Goal: Task Accomplishment & Management: Complete application form

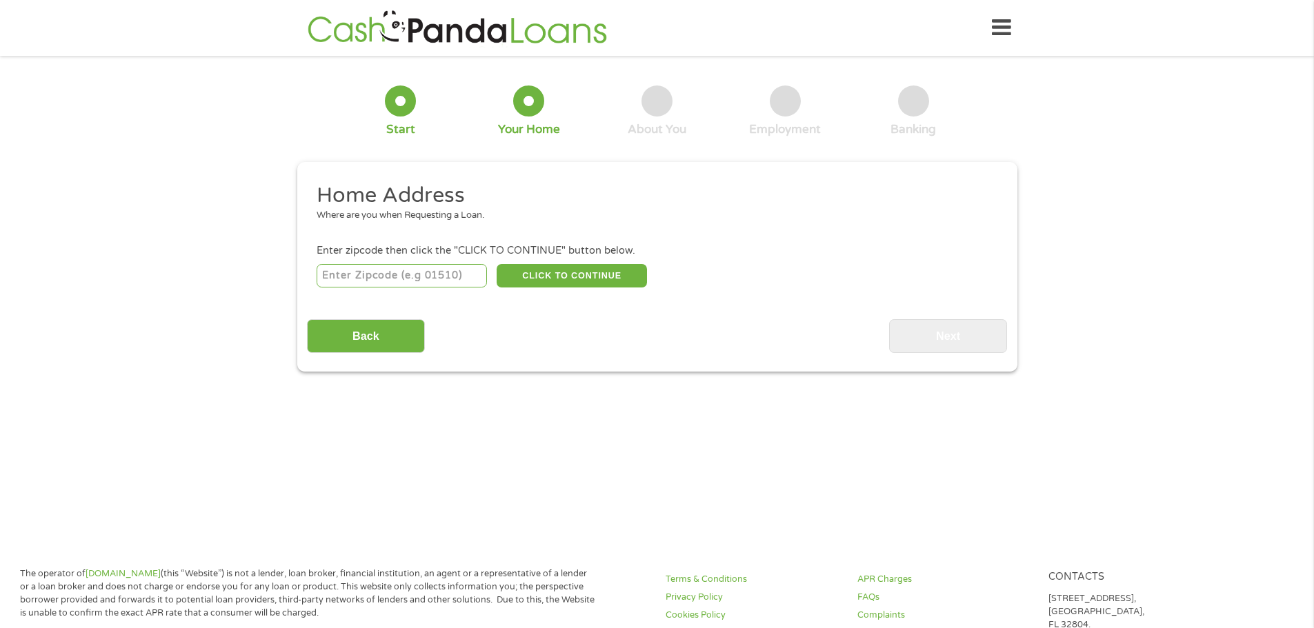
click at [418, 277] on input "number" at bounding box center [402, 275] width 170 height 23
type input "25701"
click at [608, 278] on button "CLICK TO CONTINUE" at bounding box center [572, 275] width 150 height 23
type input "25701"
type input "Huntington"
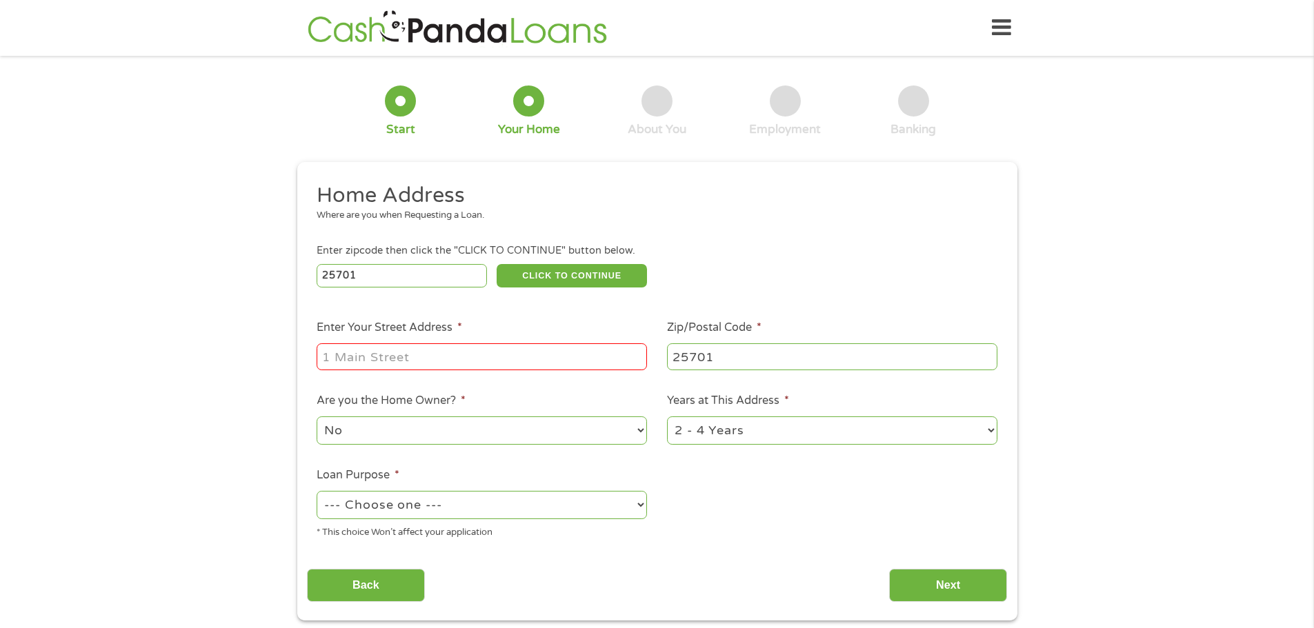
click at [437, 354] on input "Enter Your Street Address *" at bounding box center [482, 356] width 330 height 26
type input "[STREET_ADDRESS]"
click at [428, 426] on select "No Yes" at bounding box center [482, 431] width 330 height 28
click at [317, 417] on select "No Yes" at bounding box center [482, 431] width 330 height 28
click at [484, 512] on select "--- Choose one --- Pay Bills Debt Consolidation Home Improvement Major Purchase…" at bounding box center [482, 505] width 330 height 28
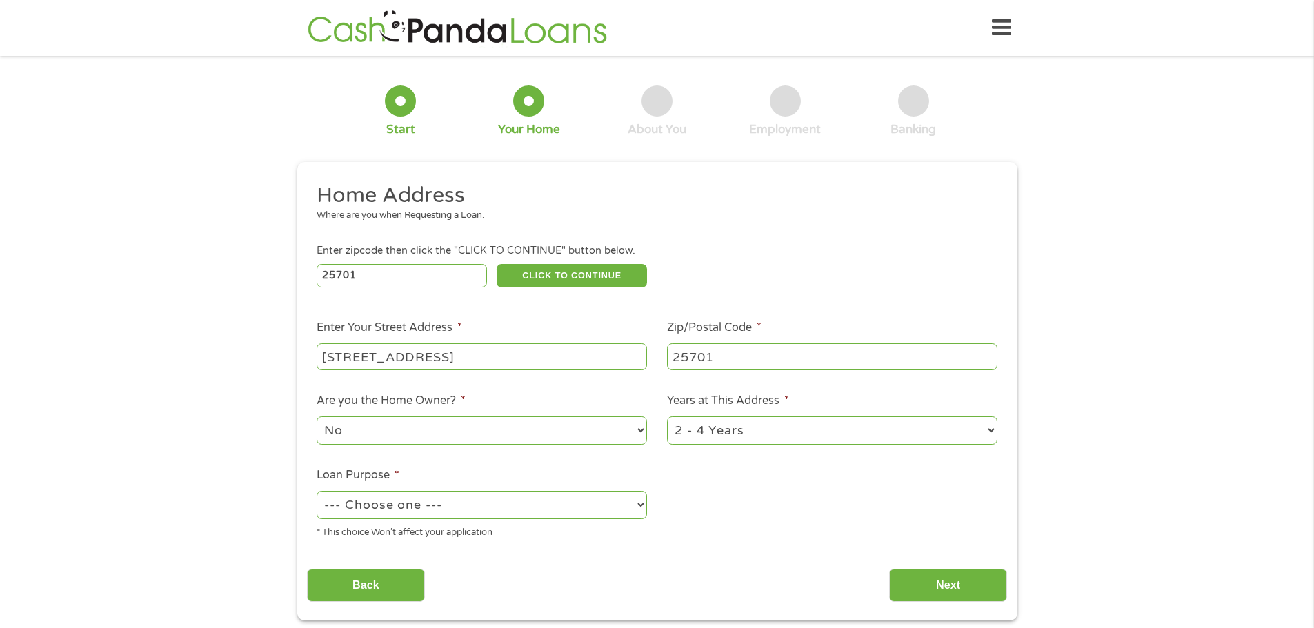
select select "paybills"
click at [317, 491] on select "--- Choose one --- Pay Bills Debt Consolidation Home Improvement Major Purchase…" at bounding box center [482, 505] width 330 height 28
click at [959, 578] on input "Next" at bounding box center [948, 586] width 118 height 34
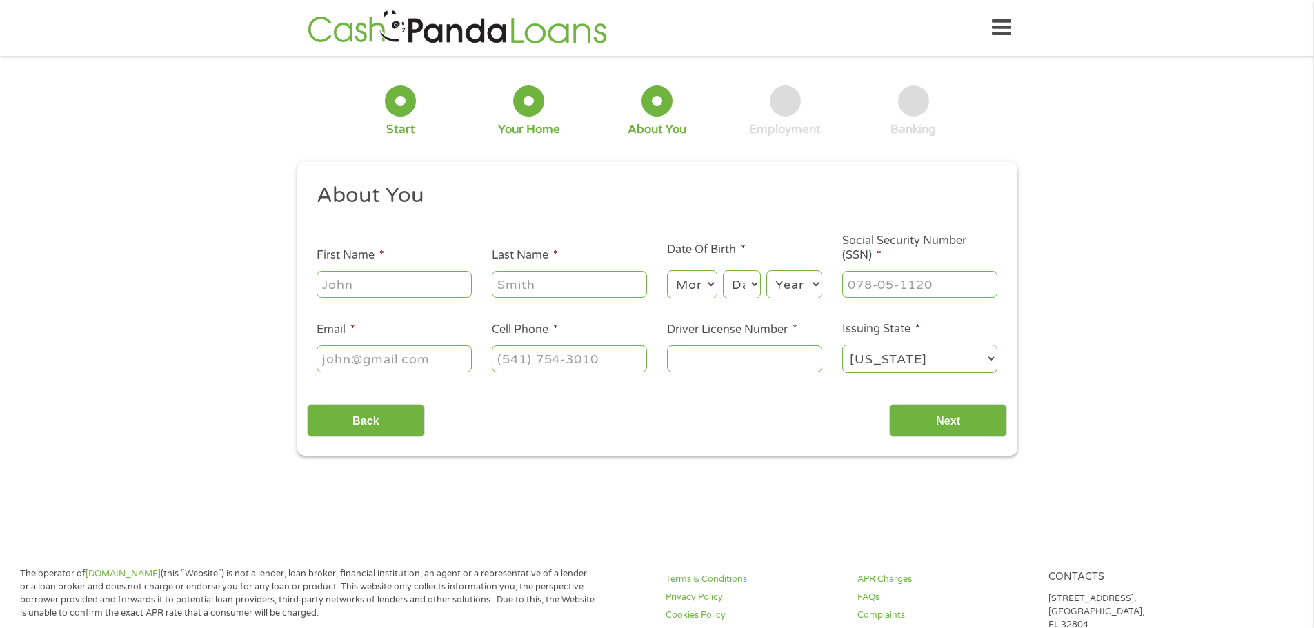
scroll to position [6, 6]
click at [369, 421] on input "Back" at bounding box center [366, 421] width 118 height 34
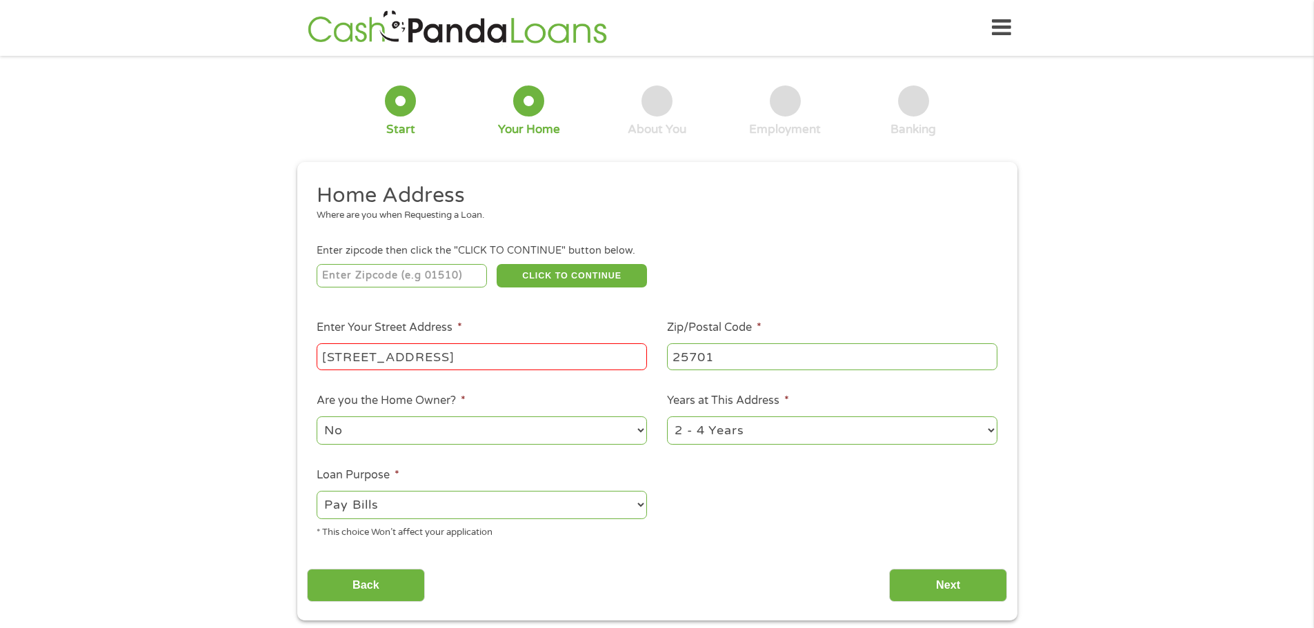
click at [825, 435] on select "1 Year or less 1 - 2 Years 2 - 4 Years Over 4 Years" at bounding box center [832, 431] width 330 height 28
select select "12months"
click at [667, 417] on select "1 Year or less 1 - 2 Years 2 - 4 Years Over 4 Years" at bounding box center [832, 431] width 330 height 28
click at [943, 582] on input "Next" at bounding box center [948, 586] width 118 height 34
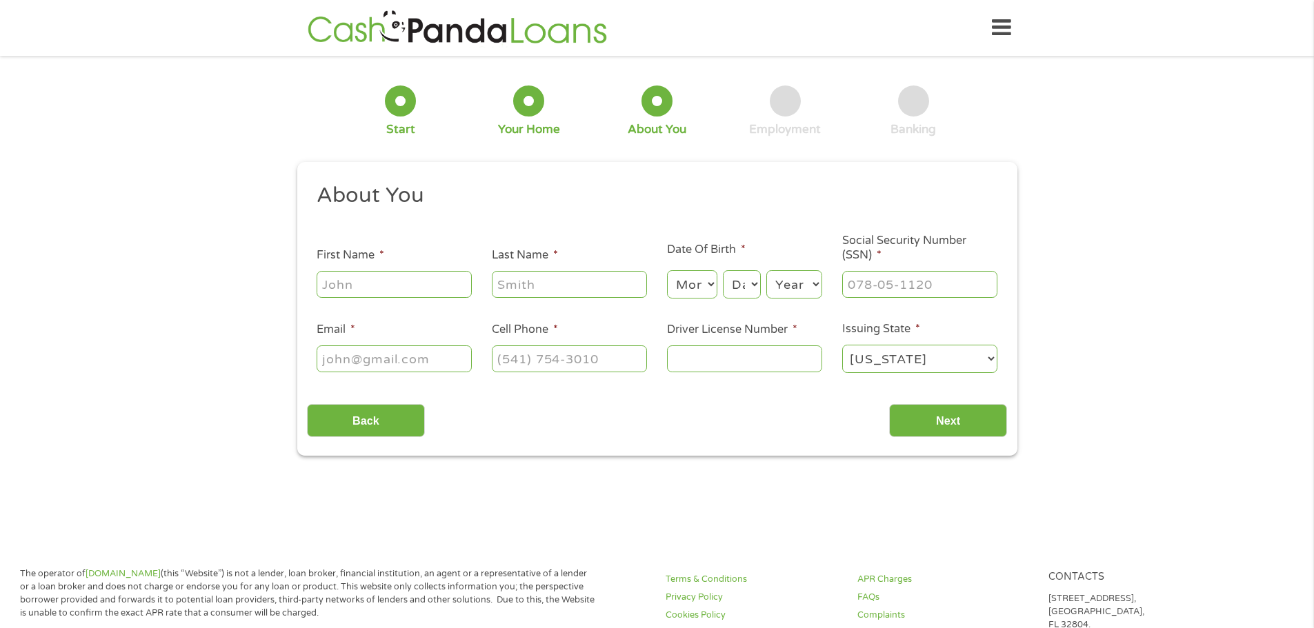
click at [360, 283] on input "First Name *" at bounding box center [394, 284] width 155 height 26
type input "[PERSON_NAME]"
type input "[EMAIL_ADDRESS][DOMAIN_NAME]"
type input "[PHONE_NUMBER]"
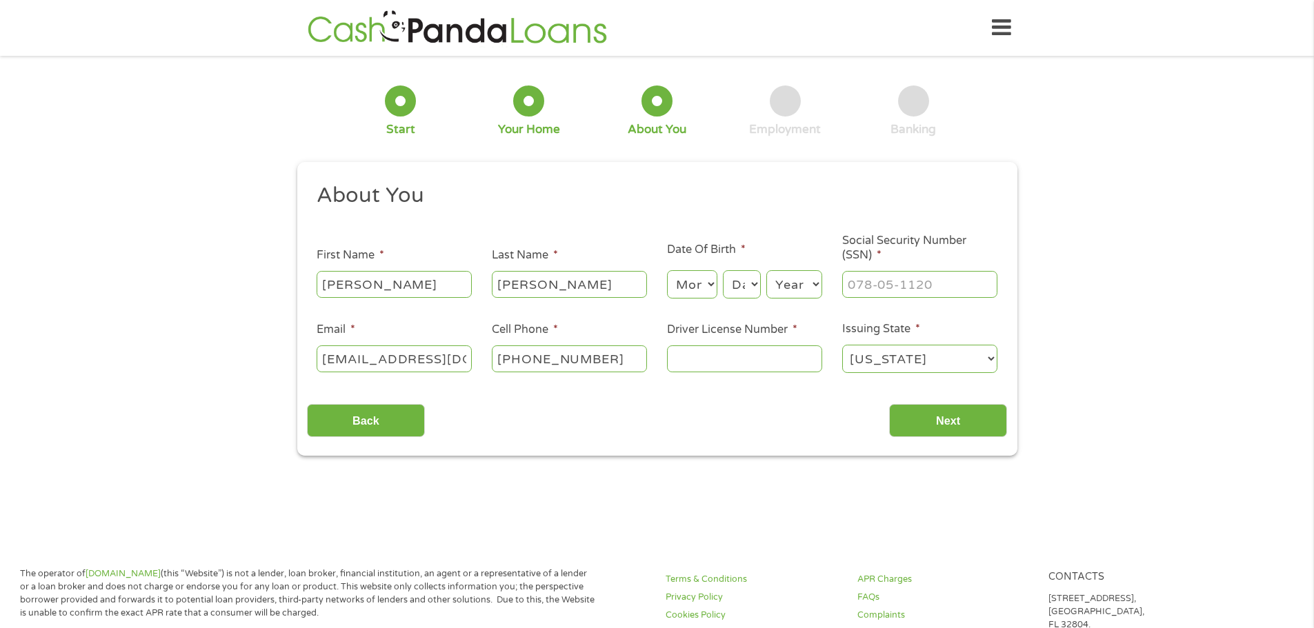
click at [710, 283] on select "Month 1 2 3 4 5 6 7 8 9 10 11 12" at bounding box center [692, 284] width 50 height 28
select select "4"
click at [667, 270] on select "Month 1 2 3 4 5 6 7 8 9 10 11 12" at bounding box center [692, 284] width 50 height 28
click at [757, 284] on select "Day 1 2 3 4 5 6 7 8 9 10 11 12 13 14 15 16 17 18 19 20 21 22 23 24 25 26 27 28 …" at bounding box center [741, 284] width 37 height 28
select select "11"
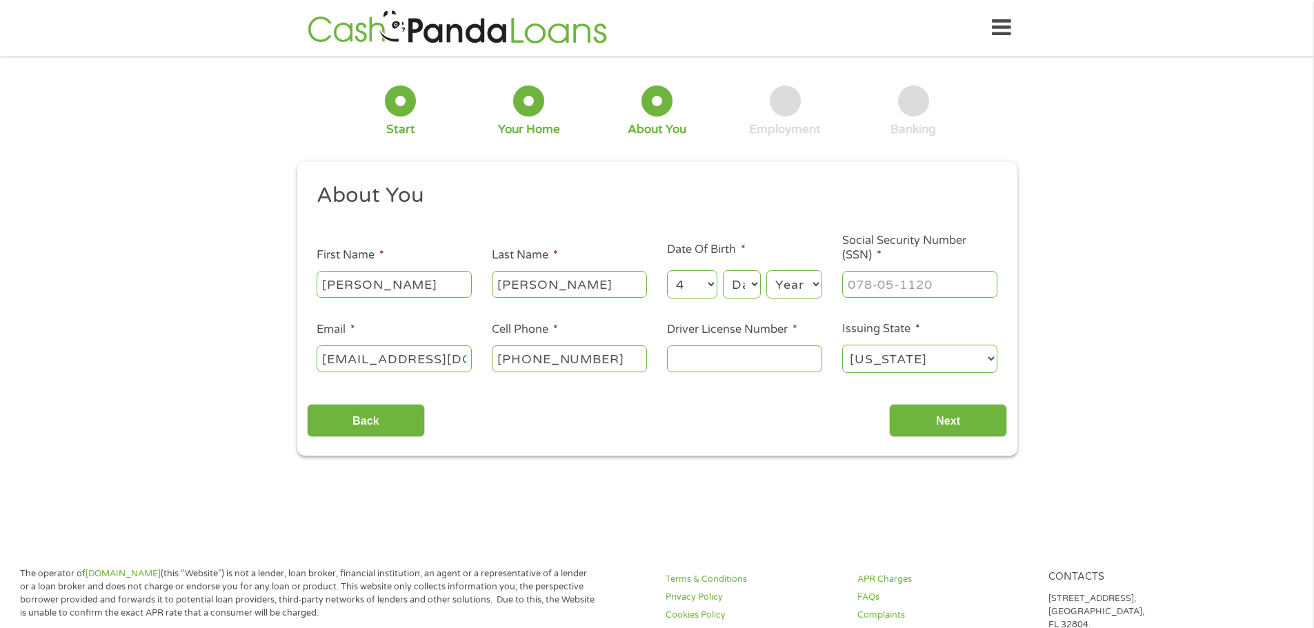
click at [723, 270] on select "Day 1 2 3 4 5 6 7 8 9 10 11 12 13 14 15 16 17 18 19 20 21 22 23 24 25 26 27 28 …" at bounding box center [741, 284] width 37 height 28
click at [814, 283] on select "Year [DATE] 2006 2005 2004 2003 2002 2001 2000 1999 1998 1997 1996 1995 1994 19…" at bounding box center [794, 284] width 56 height 28
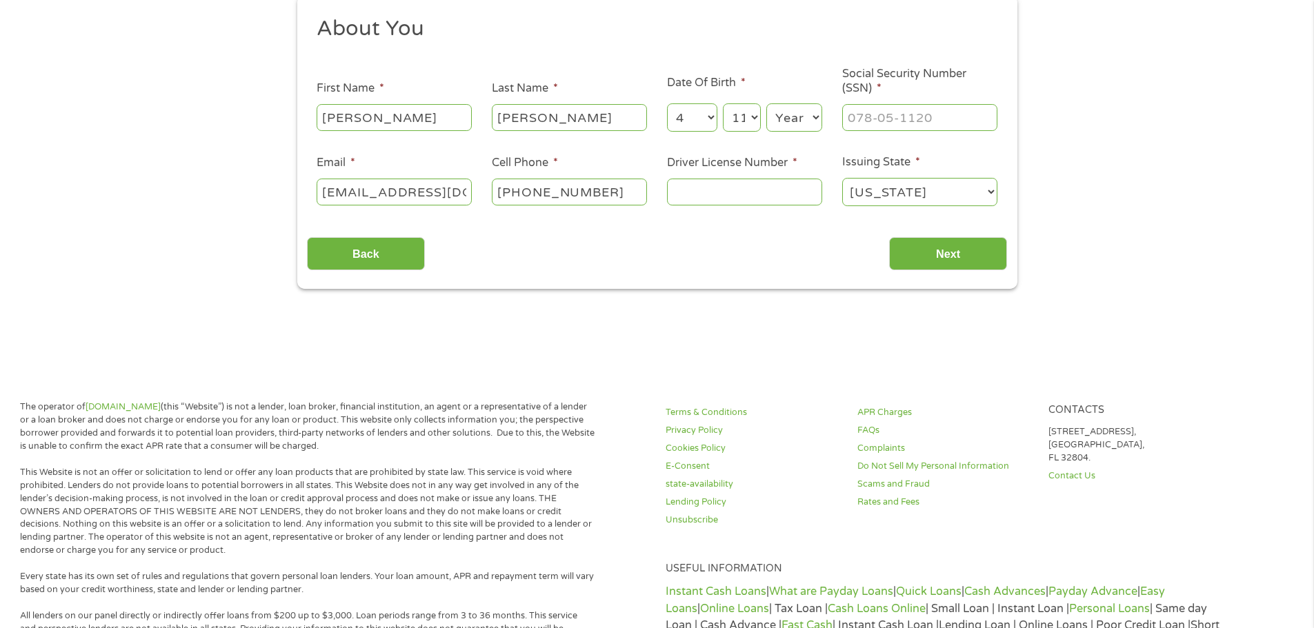
scroll to position [207, 0]
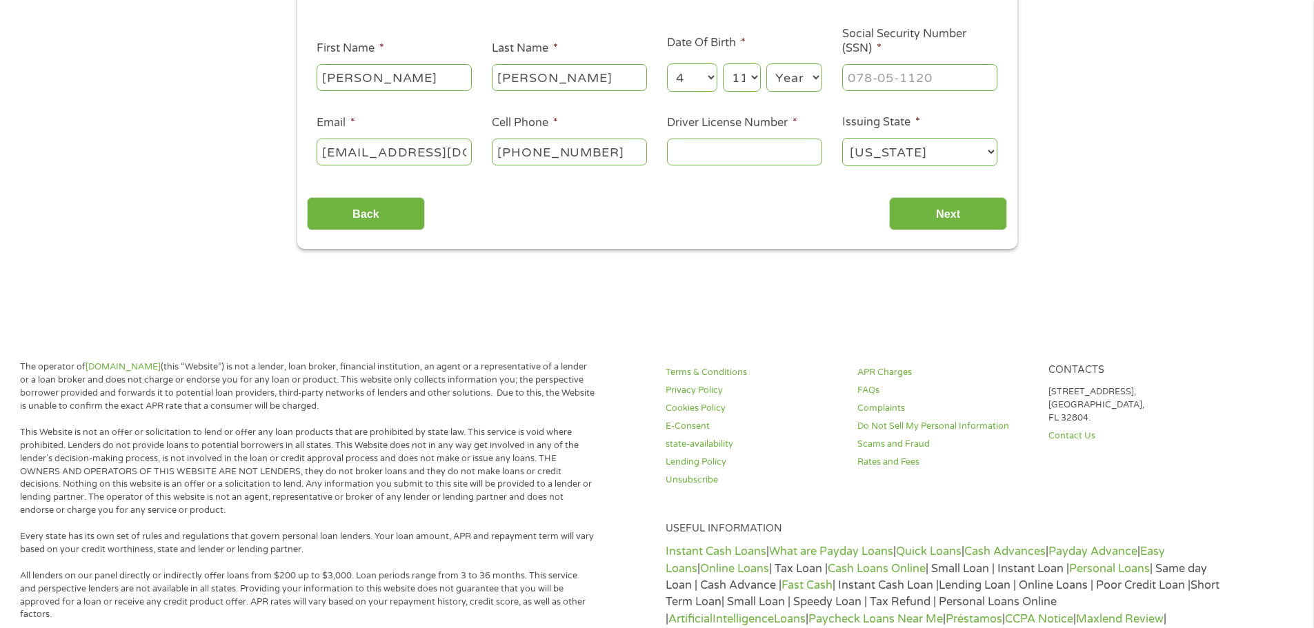
click at [818, 77] on select "Year [DATE] 2006 2005 2004 2003 2002 2001 2000 1999 1998 1997 1996 1995 1994 19…" at bounding box center [794, 77] width 56 height 28
select select "1981"
click at [766, 63] on select "Year [DATE] 2006 2005 2004 2003 2002 2001 2000 1999 1998 1997 1996 1995 1994 19…" at bounding box center [794, 77] width 56 height 28
click at [888, 77] on input "___-__-____" at bounding box center [919, 77] width 155 height 26
type input "247-61-5519"
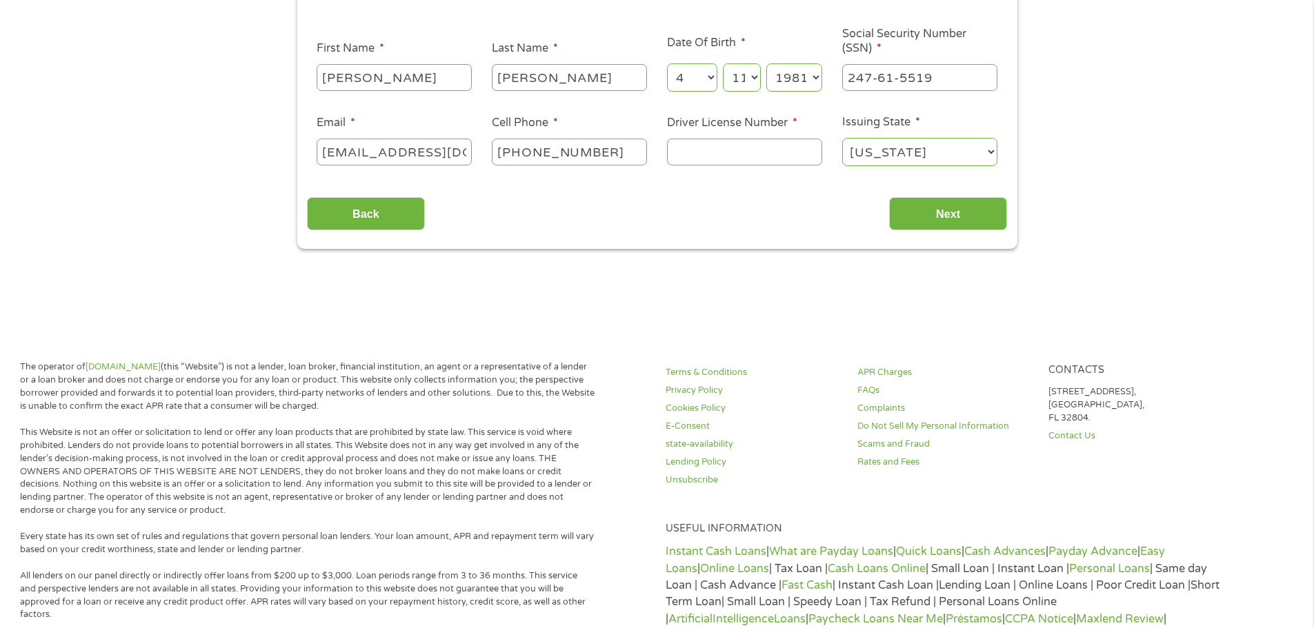
click at [714, 153] on input "Driver License Number *" at bounding box center [744, 152] width 155 height 26
type input "E908079"
click at [934, 212] on input "Next" at bounding box center [948, 214] width 118 height 34
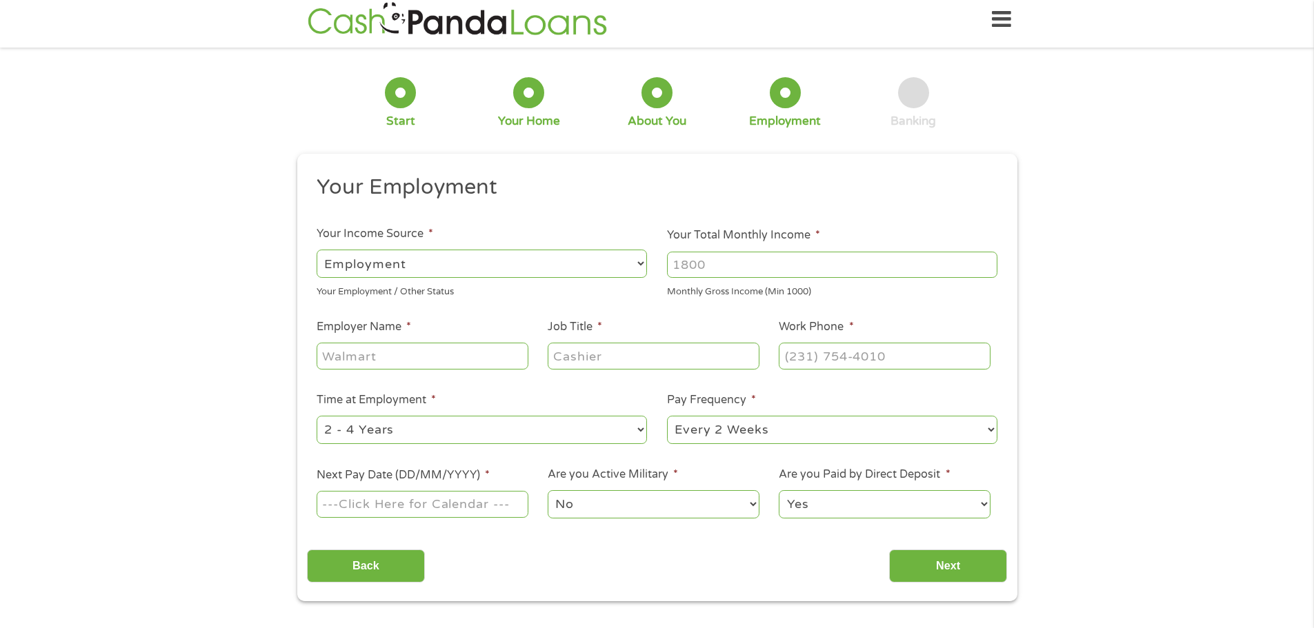
scroll to position [0, 0]
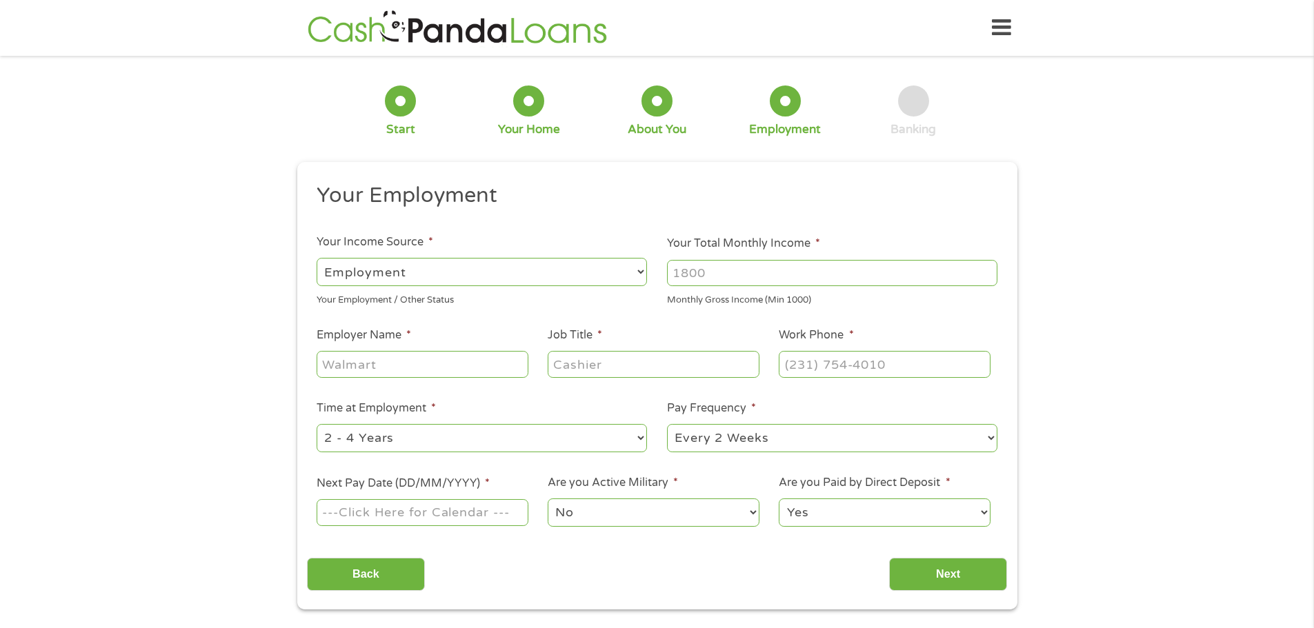
click at [426, 273] on select "--- Choose one --- Employment [DEMOGRAPHIC_DATA] Benefits" at bounding box center [482, 272] width 330 height 28
click at [317, 258] on select "--- Choose one --- Employment [DEMOGRAPHIC_DATA] Benefits" at bounding box center [482, 272] width 330 height 28
click at [708, 272] on input "Your Total Monthly Income *" at bounding box center [832, 273] width 330 height 26
type input "3000"
click at [382, 363] on input "Employer Name *" at bounding box center [422, 364] width 211 height 26
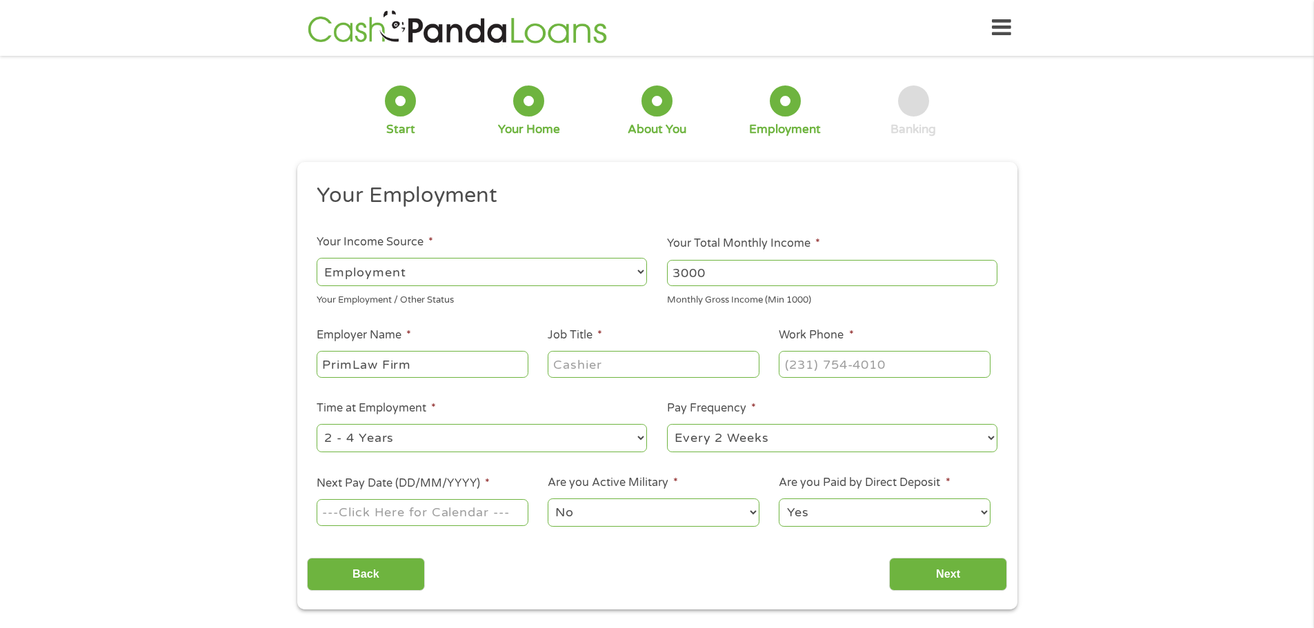
type input "PrimLaw Firm"
type input "Admin Assistant"
type input "[PHONE_NUMBER]"
click at [637, 437] on select "--- Choose one --- 1 Year or less 1 - 2 Years 2 - 4 Years Over 4 Years" at bounding box center [482, 438] width 330 height 28
select select "60months"
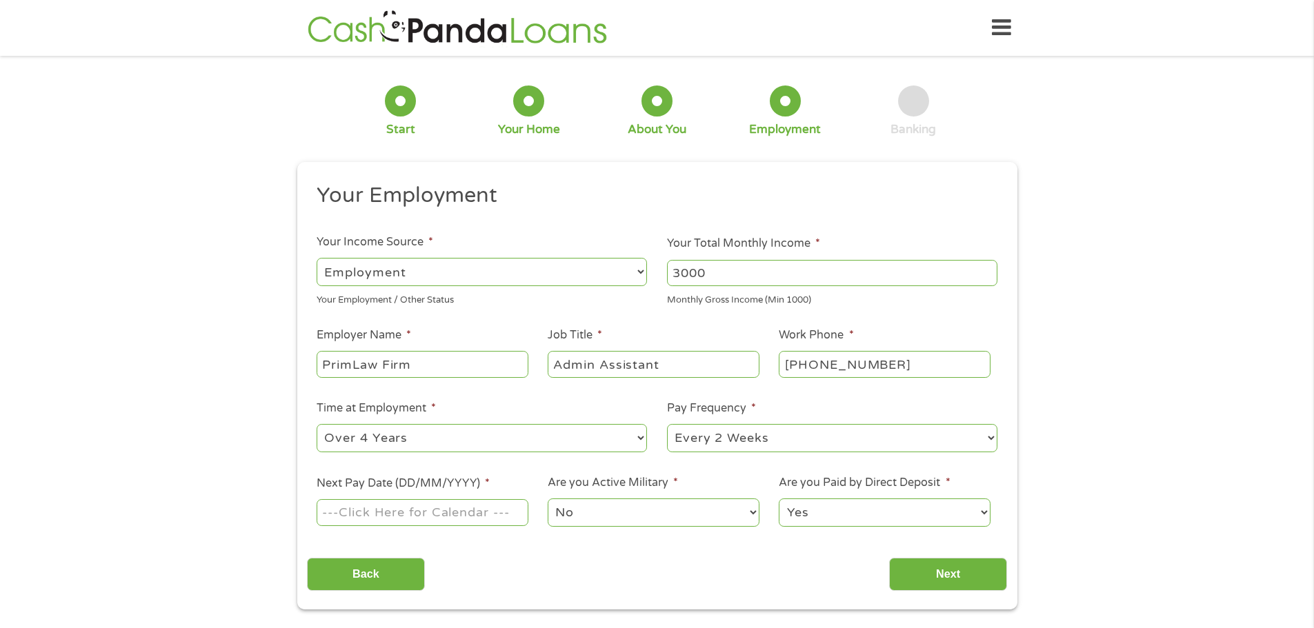
click at [317, 424] on select "--- Choose one --- 1 Year or less 1 - 2 Years 2 - 4 Years Over 4 Years" at bounding box center [482, 438] width 330 height 28
click at [467, 513] on input "Next Pay Date (DD/MM/YYYY) *" at bounding box center [422, 512] width 211 height 26
click at [423, 511] on input "Next Pay Date (DD/MM/YYYY) *" at bounding box center [422, 512] width 211 height 26
type input "[DATE]"
click at [910, 572] on input "Next" at bounding box center [948, 575] width 118 height 34
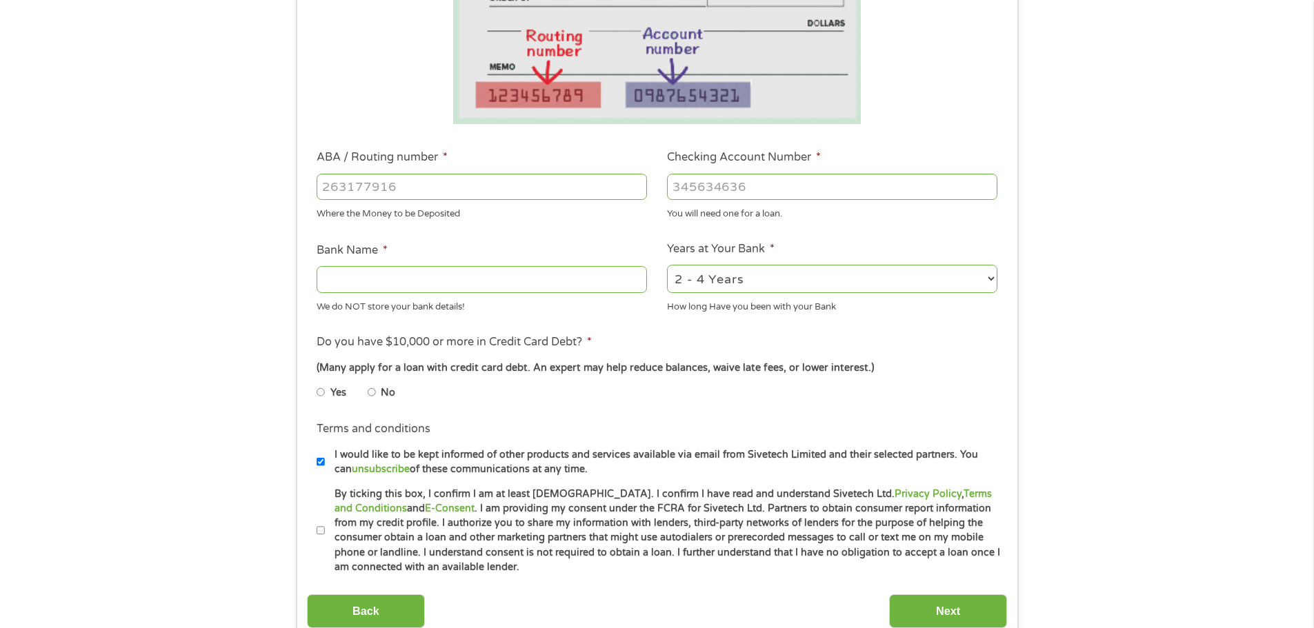
scroll to position [345, 0]
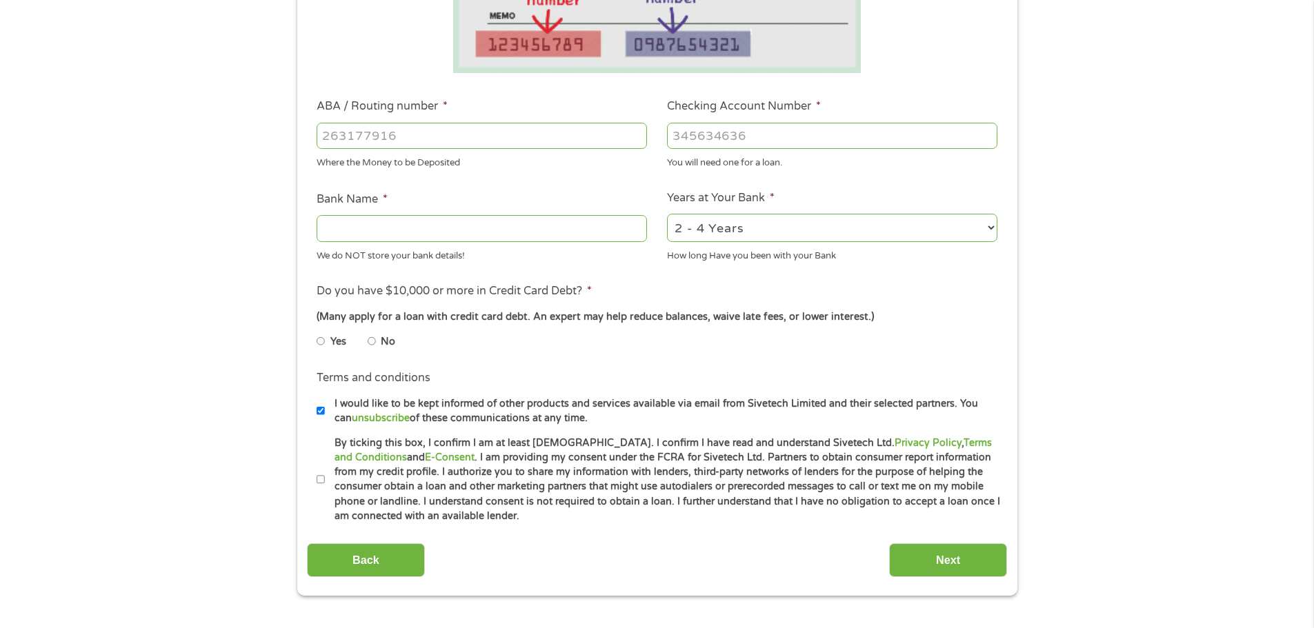
click at [319, 410] on input "I would like to be kept informed of other products and services available via e…" at bounding box center [321, 411] width 8 height 22
checkbox input "false"
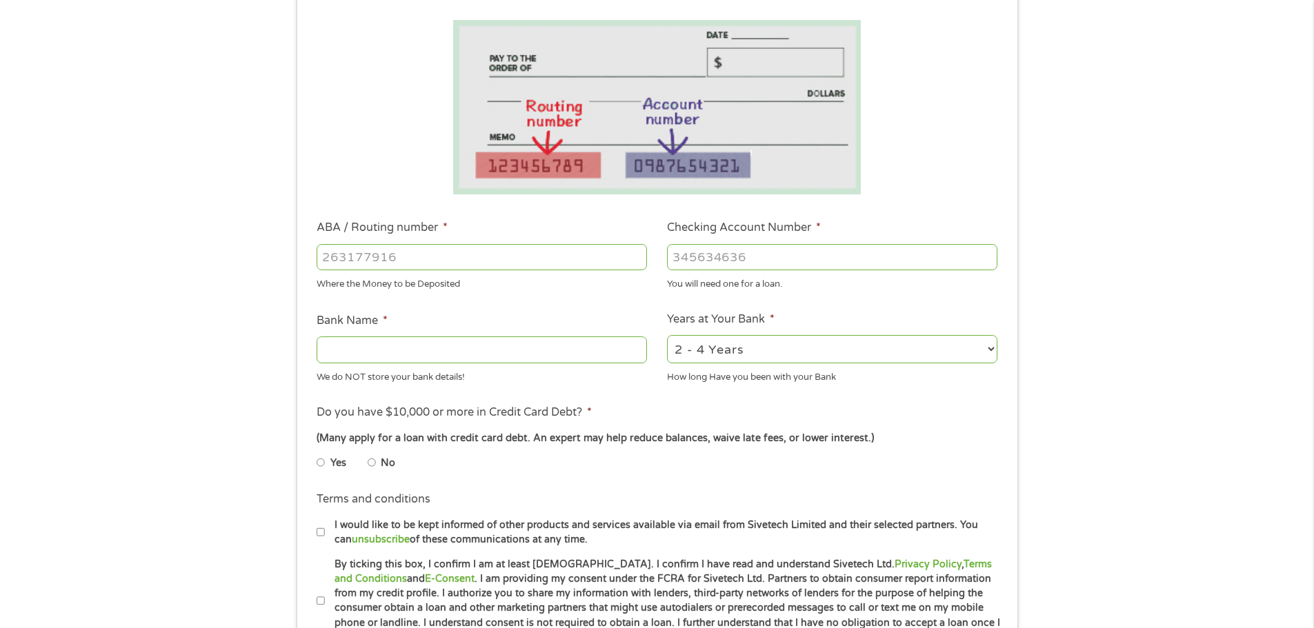
scroll to position [207, 0]
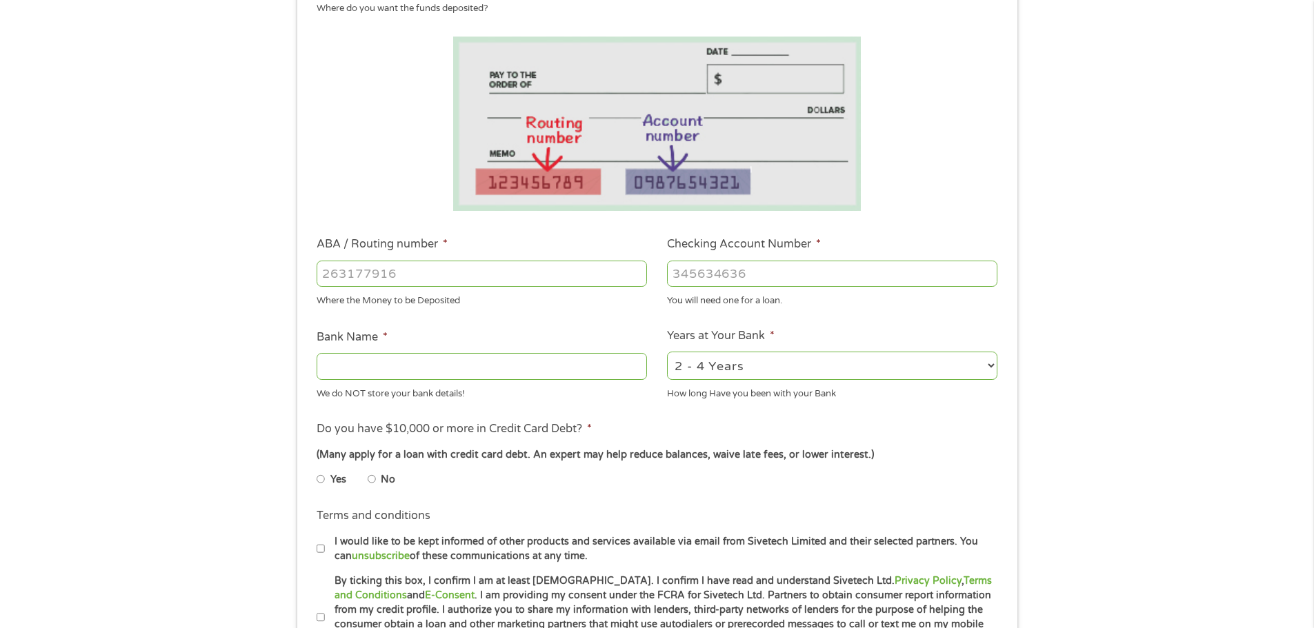
click at [774, 367] on select "2 - 4 Years 6 - 12 Months 1 - 2 Years Over 4 Years" at bounding box center [832, 366] width 330 height 28
select select "60months"
click at [667, 352] on select "2 - 4 Years 6 - 12 Months 1 - 2 Years Over 4 Years" at bounding box center [832, 366] width 330 height 28
click at [729, 272] on input "Checking Account Number *" at bounding box center [832, 274] width 330 height 26
type input "8005452109"
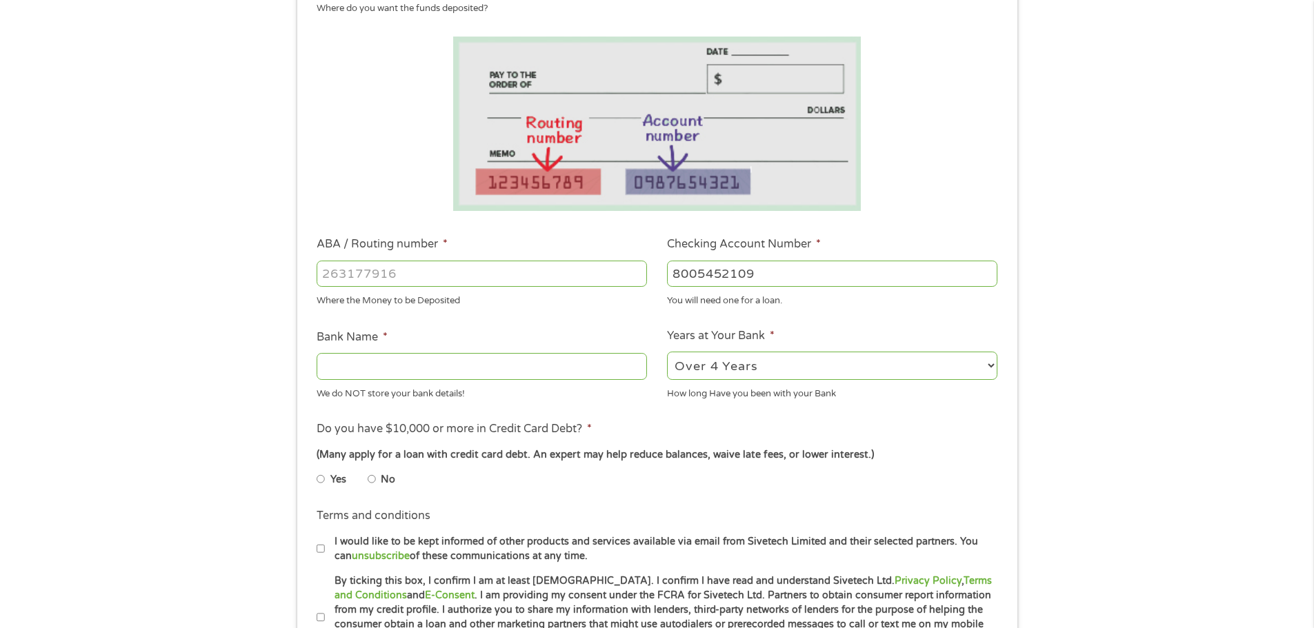
click at [401, 270] on input "ABA / Routing number *" at bounding box center [482, 274] width 330 height 26
type input "051904524"
type input "CITY NATIONAL BANK OF [US_STATE]"
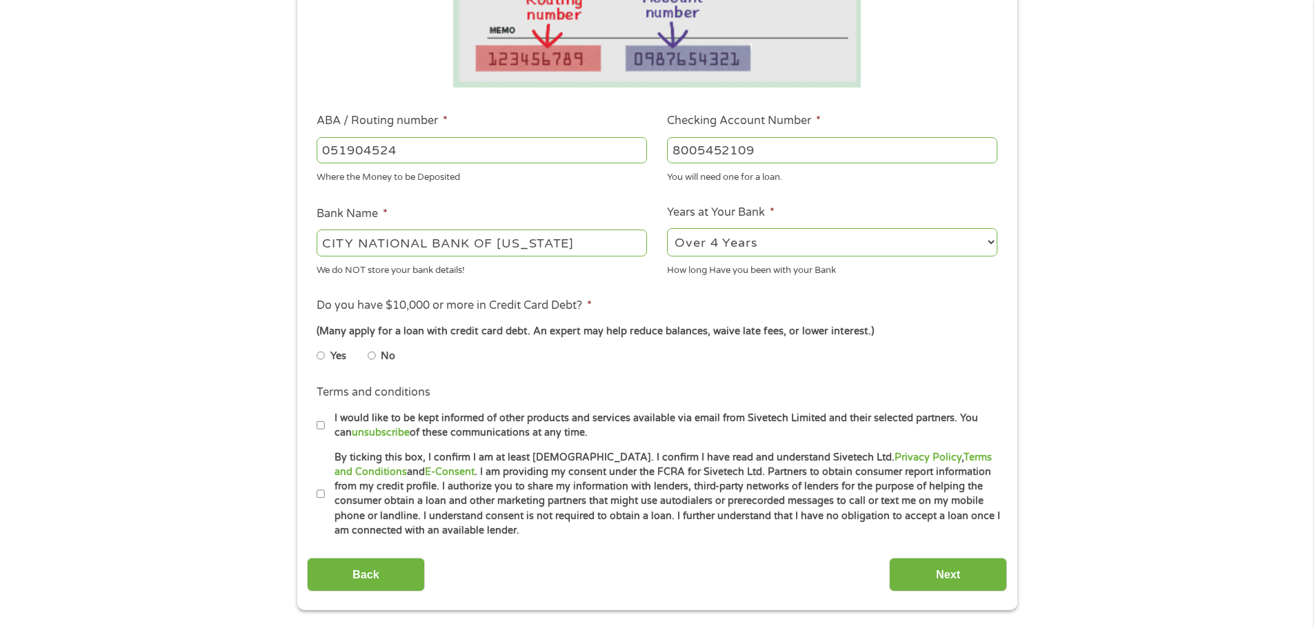
scroll to position [414, 0]
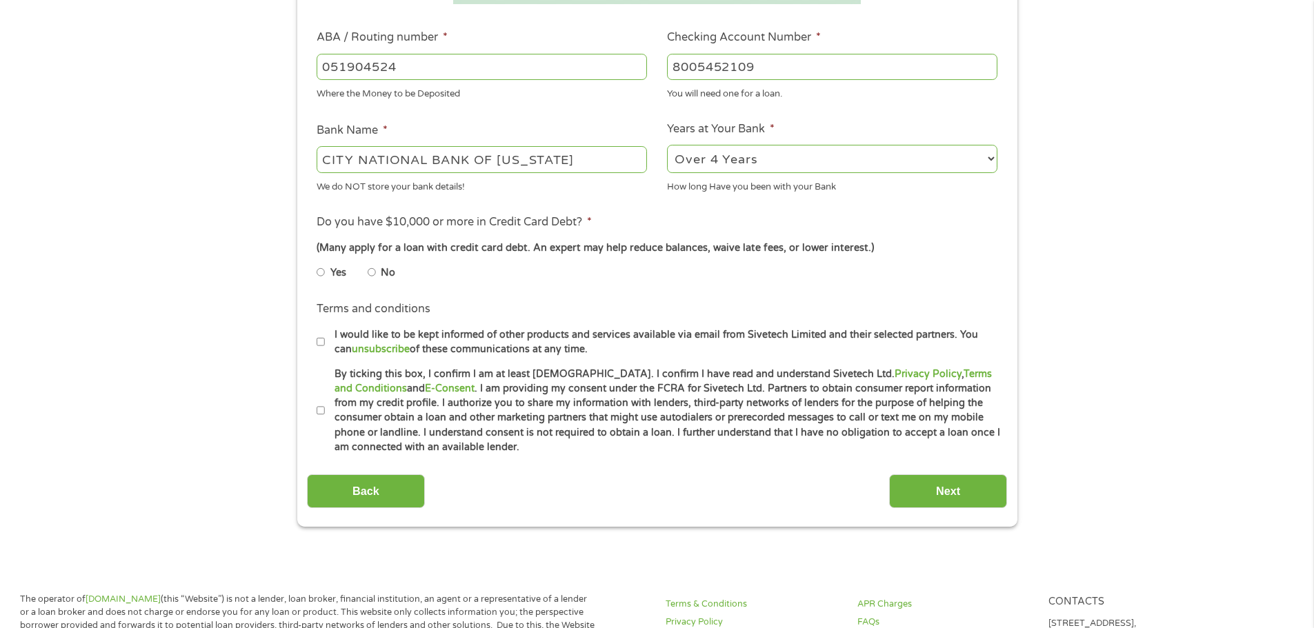
type input "051904524"
click at [321, 411] on input "By ticking this box, I confirm I am at least [DEMOGRAPHIC_DATA]. I confirm I ha…" at bounding box center [321, 411] width 8 height 22
checkbox input "true"
click at [926, 497] on input "Next" at bounding box center [948, 491] width 118 height 34
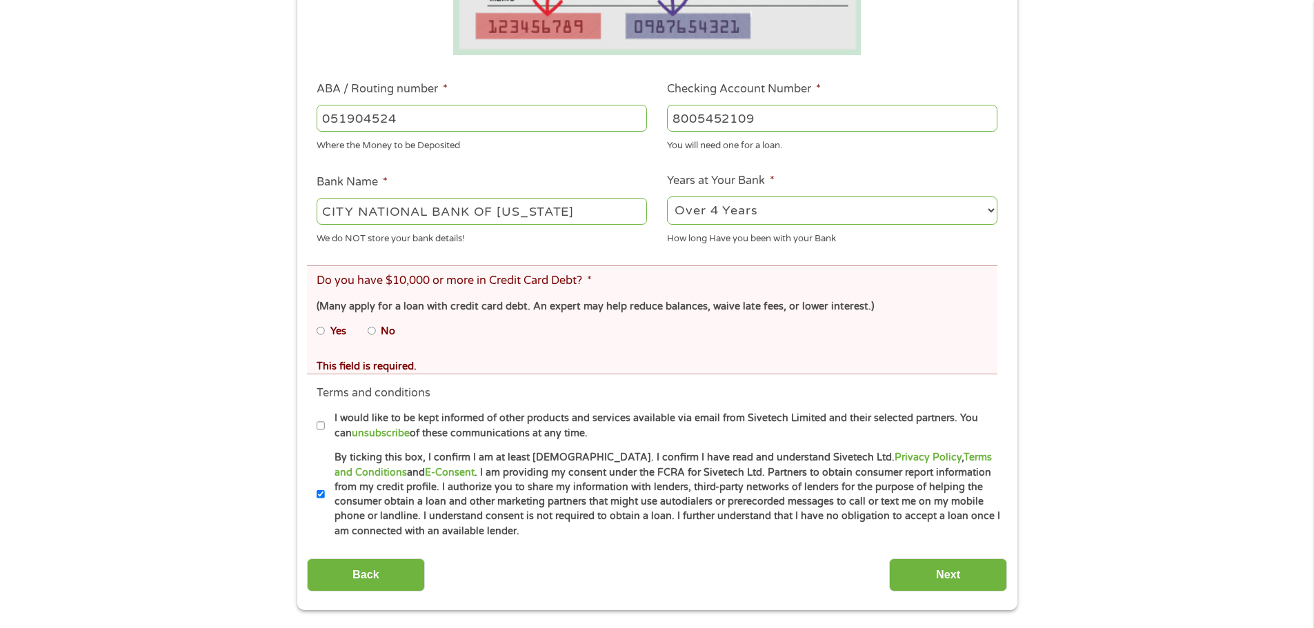
click at [370, 332] on input "No" at bounding box center [372, 331] width 8 height 22
radio input "true"
drag, startPoint x: 951, startPoint y: 577, endPoint x: 723, endPoint y: 531, distance: 232.8
click at [950, 577] on input "Next" at bounding box center [948, 576] width 118 height 34
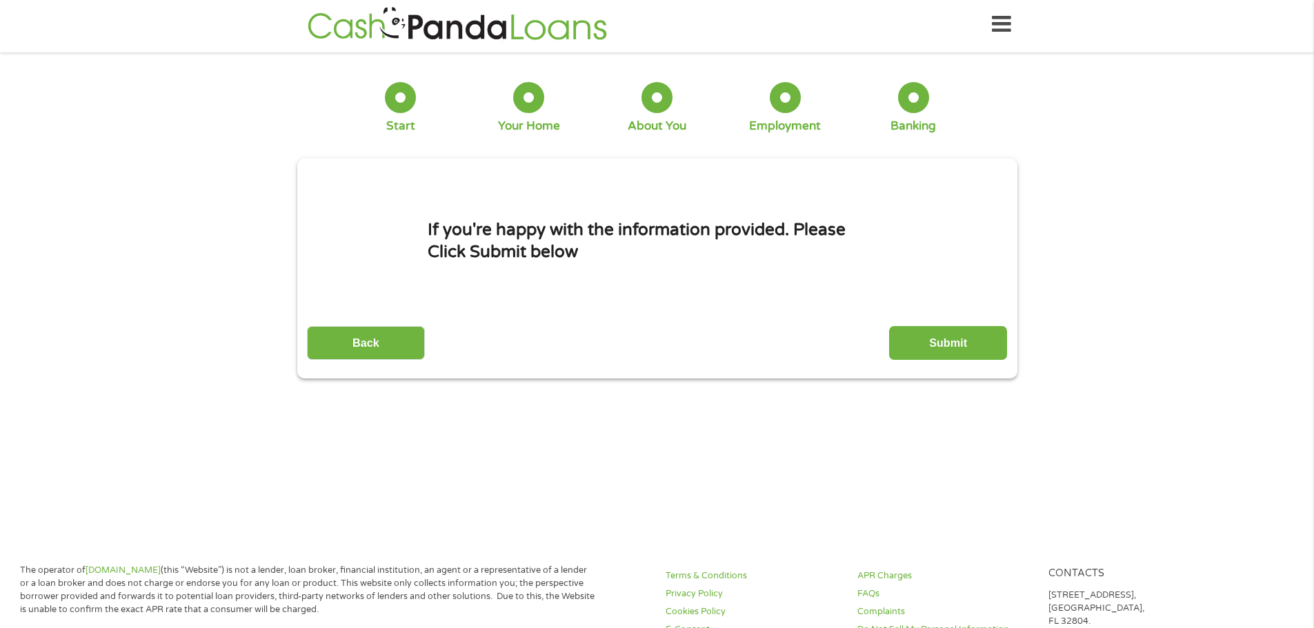
scroll to position [0, 0]
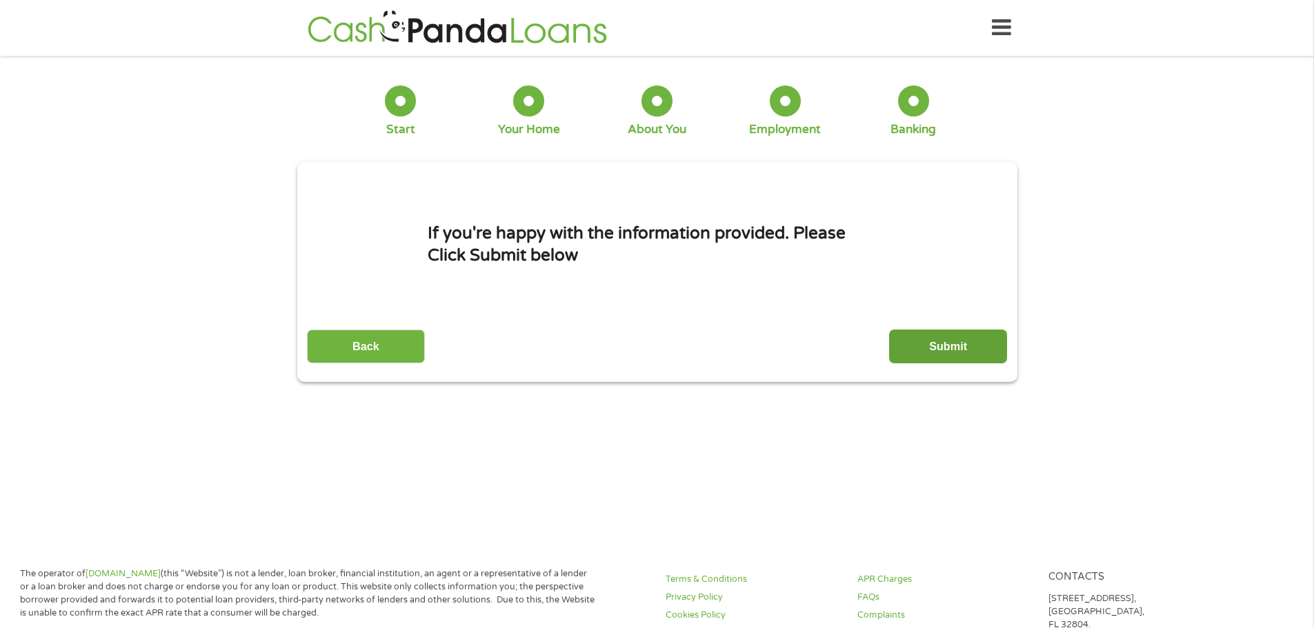
click at [932, 343] on input "Submit" at bounding box center [948, 347] width 118 height 34
